Goal: Task Accomplishment & Management: Use online tool/utility

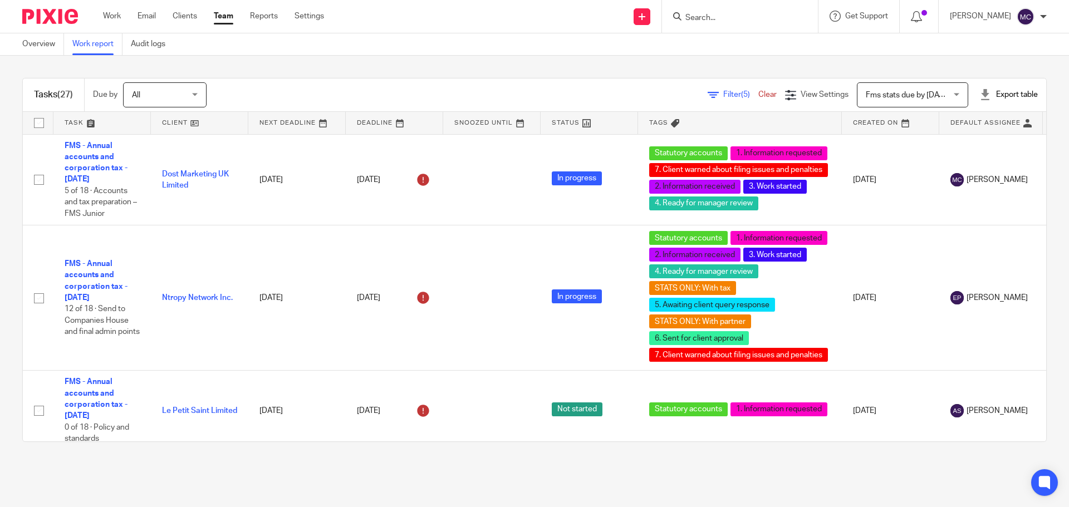
scroll to position [2561, 0]
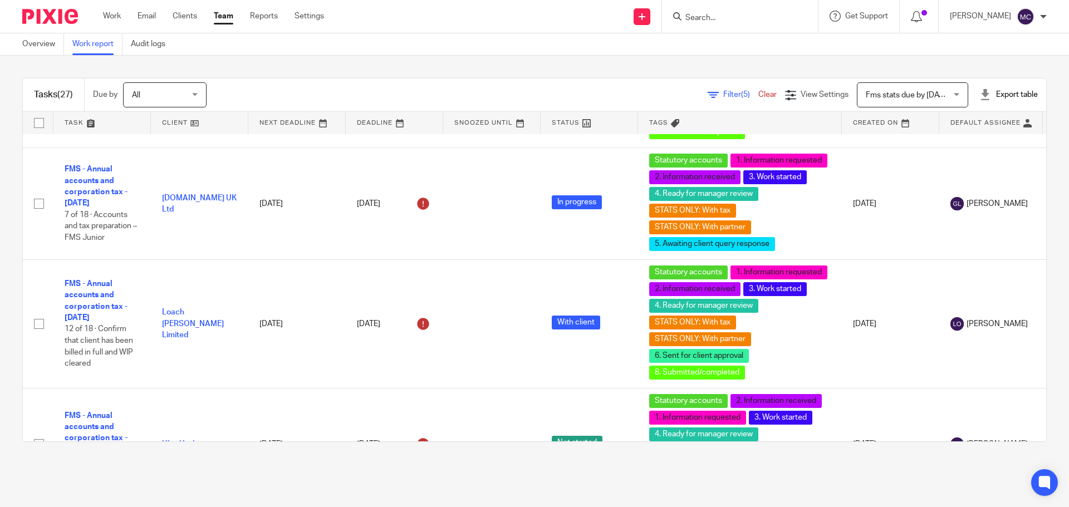
click at [609, 465] on main "Overview Work report Audit logs Tasks (27) Due by All All Today Tomorrow This w…" at bounding box center [534, 253] width 1069 height 507
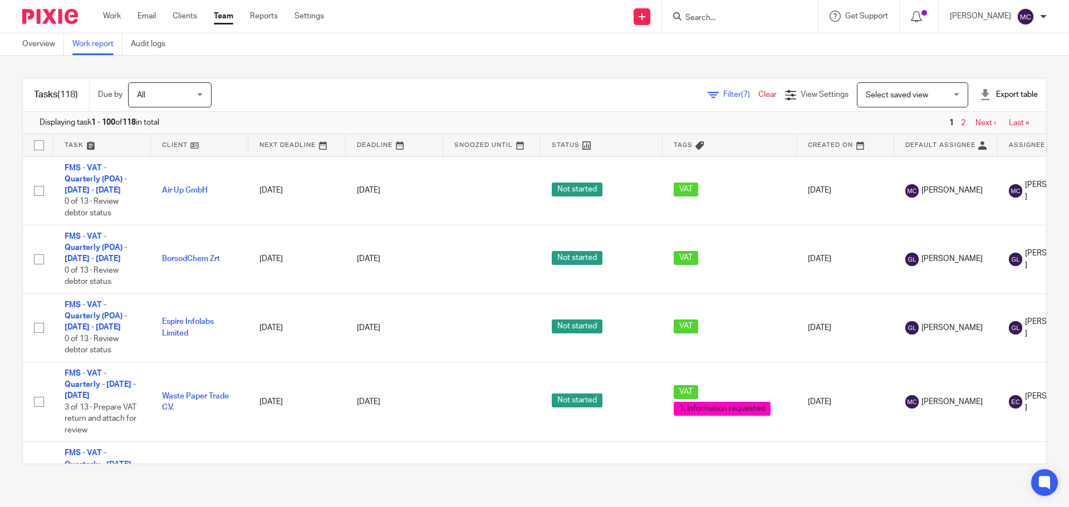
click at [448, 64] on div "Tasks (118) Due by All All Today Tomorrow This week Next week This month Next m…" at bounding box center [534, 271] width 1069 height 431
